Goal: Task Accomplishment & Management: Manage account settings

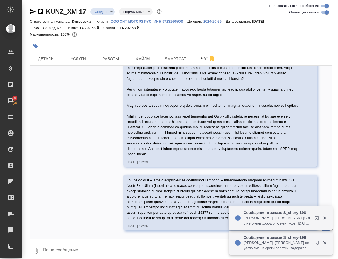
scroll to position [2380, 0]
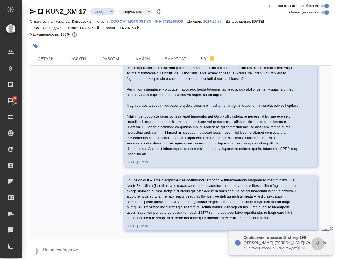
click at [316, 243] on icon "button" at bounding box center [317, 243] width 4 height 4
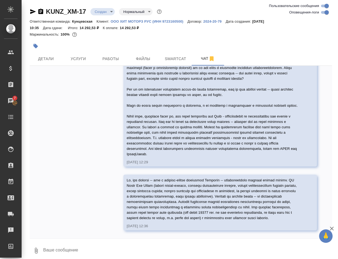
click at [246, 43] on div at bounding box center [181, 46] width 302 height 12
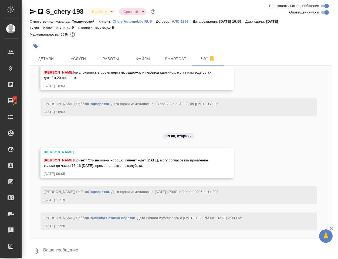
scroll to position [7817, 0]
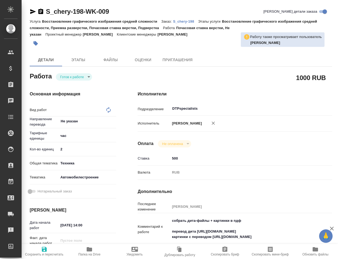
type textarea "Почасовая ставка верстки"
type textarea "x"
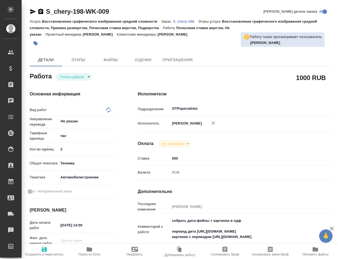
type textarea "x"
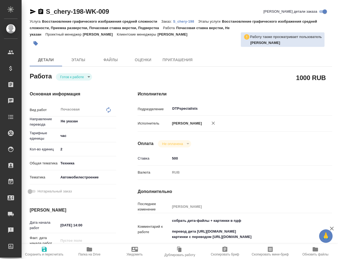
type textarea "x"
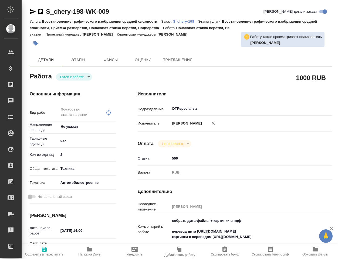
type textarea "x"
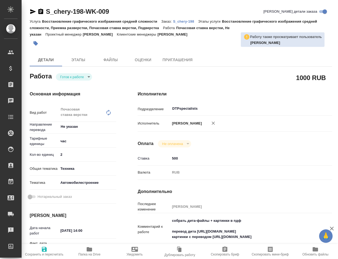
type textarea "x"
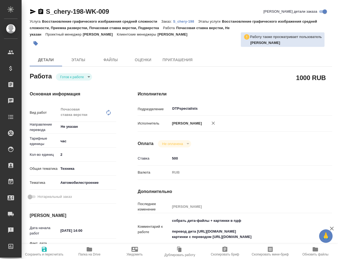
scroll to position [54, 0]
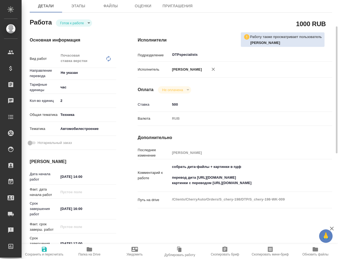
type textarea "x"
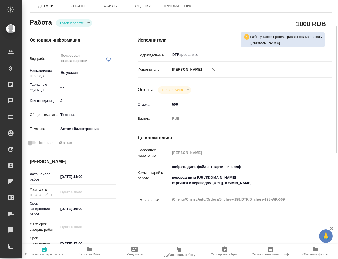
type textarea "x"
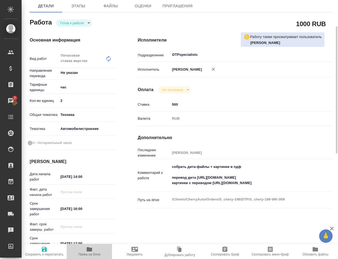
click at [88, 250] on icon "button" at bounding box center [89, 250] width 5 height 4
type textarea "x"
drag, startPoint x: 214, startPoint y: 188, endPoint x: 228, endPoint y: 189, distance: 14.3
click at [228, 188] on textarea "собрать дита-файлы + картинки в пдф перевод дита https://drive.awatera.com/s/md…" at bounding box center [242, 175] width 145 height 25
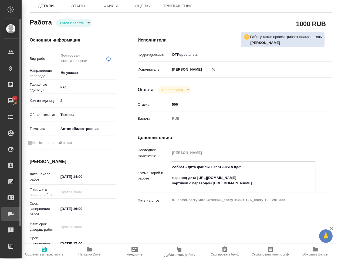
type textarea "x"
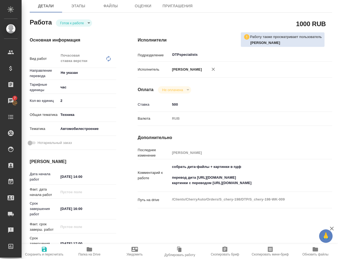
click at [295, 188] on textarea "собрать дита-файлы + картинки в пдф перевод дита https://drive.awatera.com/s/md…" at bounding box center [243, 174] width 146 height 25
click at [298, 188] on textarea "собрать дита-файлы + картинки в пдф перевод дита https://drive.awatera.com/s/md…" at bounding box center [242, 175] width 145 height 25
click at [199, 184] on textarea "собрать дита-файлы + картинки в пдф перевод дита https://drive.awatera.com/s/md…" at bounding box center [242, 175] width 145 height 25
click at [278, 184] on textarea "собрать дита-файлы + картинки в пдф перевод дита https://drive.awatera.com/s/md…" at bounding box center [242, 175] width 145 height 25
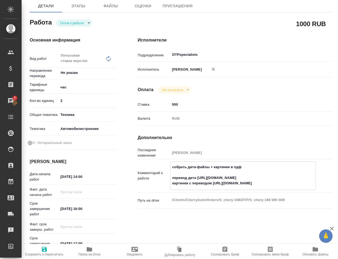
scroll to position [0, 0]
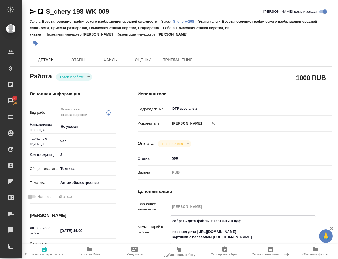
type textarea "x"
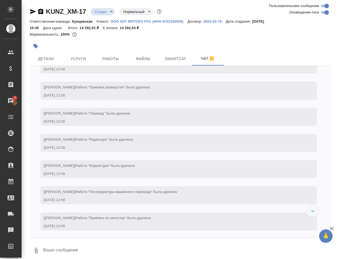
scroll to position [2644, 0]
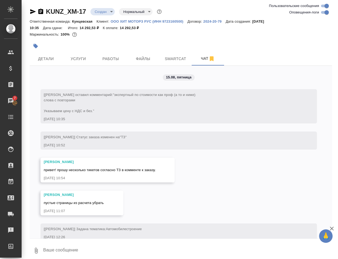
scroll to position [2644, 0]
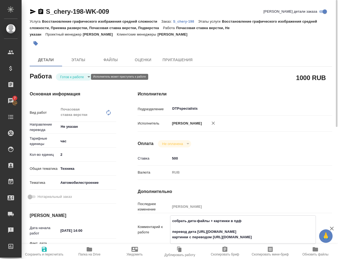
click at [83, 77] on body "🙏 .cls-1 fill:#fff; AWATERA Klimentovskiy Konstantin Клиенты Спецификации Заказ…" at bounding box center [169, 129] width 338 height 259
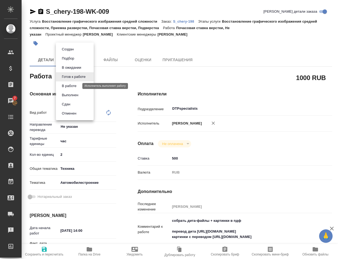
click at [74, 84] on button "В работе" at bounding box center [69, 86] width 18 height 6
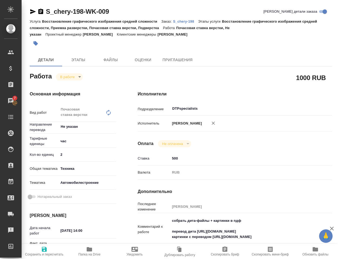
type textarea "x"
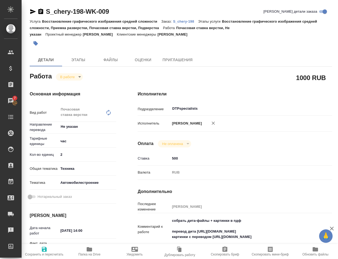
scroll to position [81, 0]
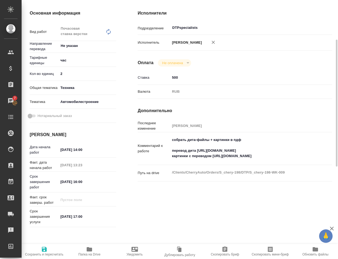
type textarea "x"
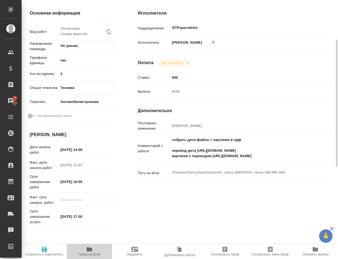
click at [86, 254] on span "Папка на Drive" at bounding box center [89, 255] width 22 height 4
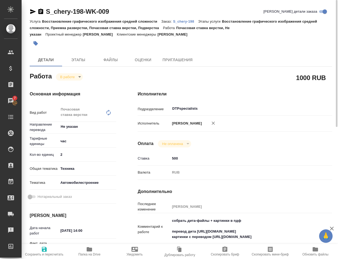
click at [73, 78] on body "🙏 .cls-1 fill:#fff; AWATERA Klimentovskiy Konstantin Клиенты Спецификации Заказ…" at bounding box center [169, 129] width 338 height 259
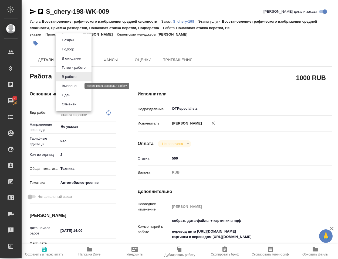
click at [72, 86] on button "Выполнен" at bounding box center [70, 86] width 20 height 6
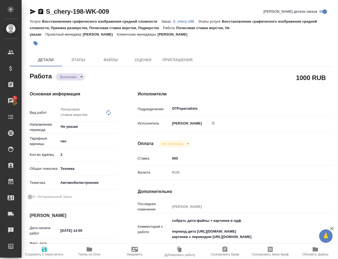
type textarea "x"
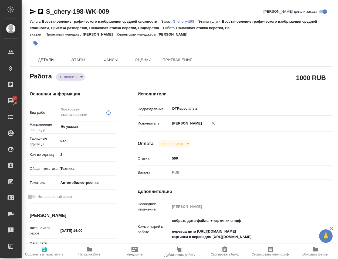
type textarea "x"
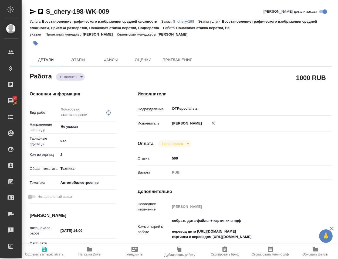
type textarea "x"
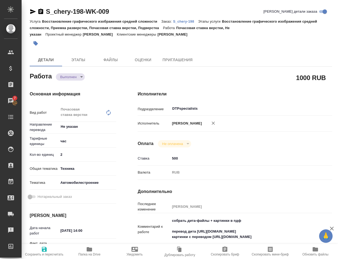
type textarea "x"
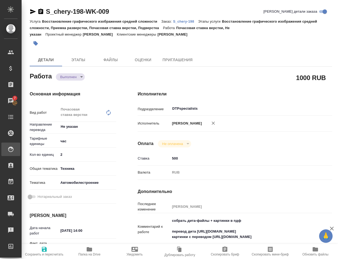
type textarea "x"
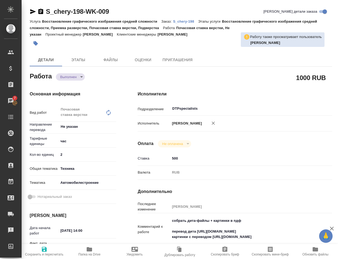
type textarea "x"
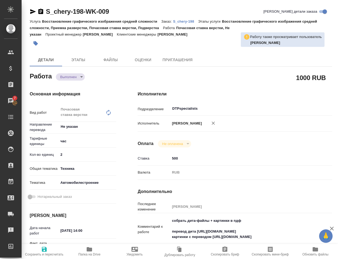
type textarea "x"
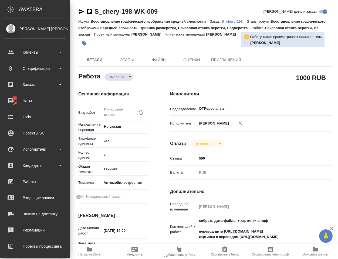
type textarea "x"
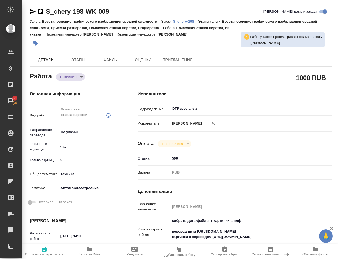
click at [231, 74] on div "1000 RUB" at bounding box center [235, 77] width 194 height 13
click at [87, 251] on icon "button" at bounding box center [89, 250] width 5 height 4
